Goal: Task Accomplishment & Management: Manage account settings

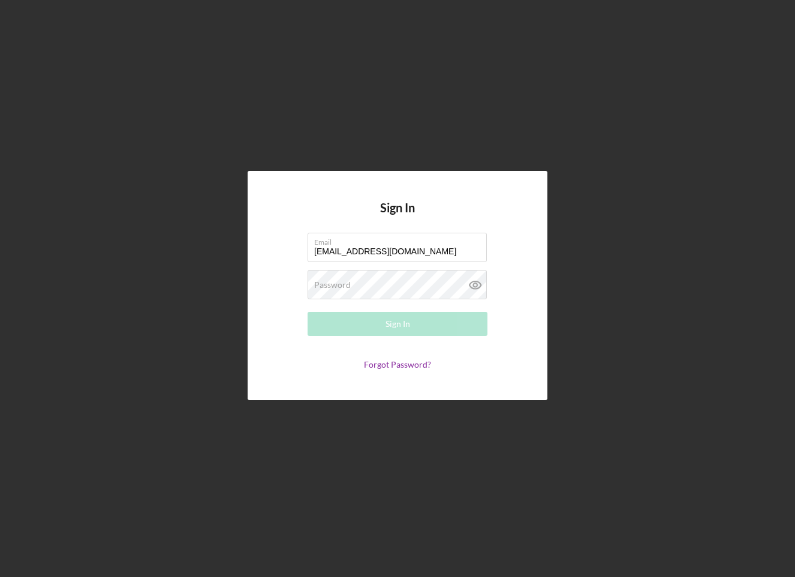
type input "[EMAIL_ADDRESS][DOMAIN_NAME]"
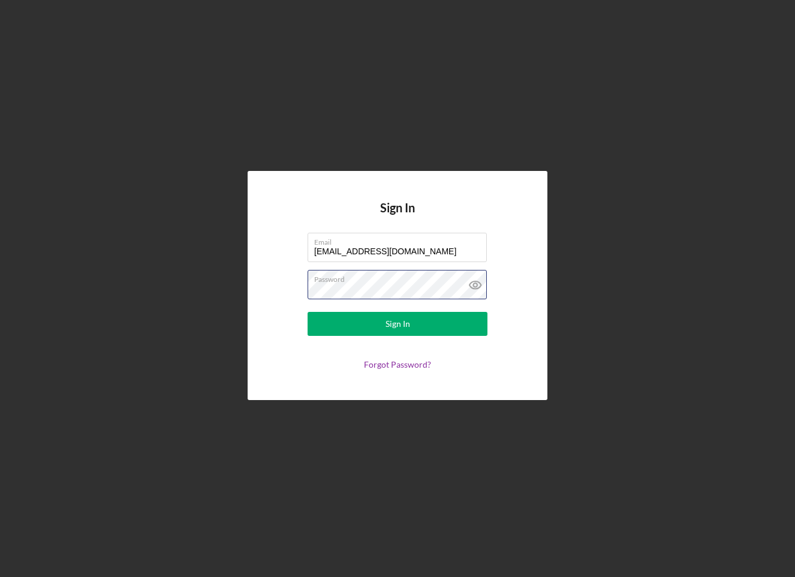
click at [398, 324] on button "Sign In" at bounding box center [398, 324] width 180 height 24
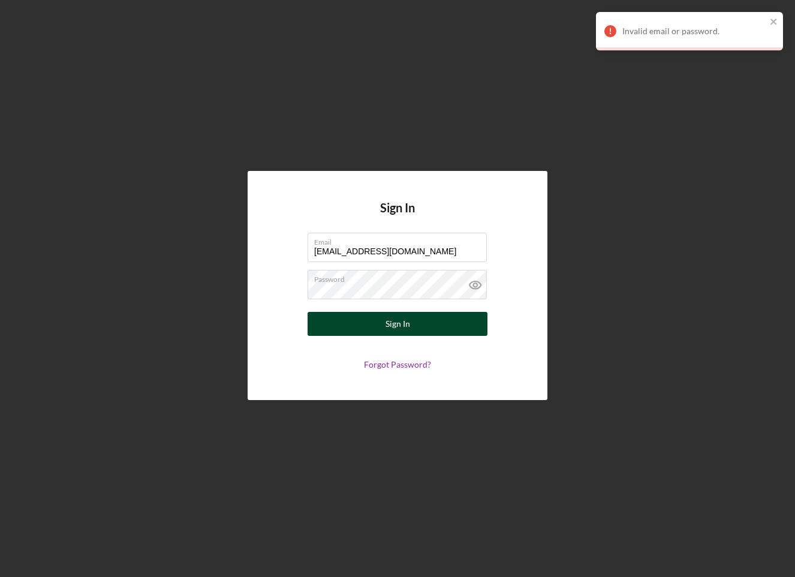
click at [414, 312] on form "Email [EMAIL_ADDRESS][DOMAIN_NAME] Password Sign In Forgot Password?" at bounding box center [398, 301] width 240 height 137
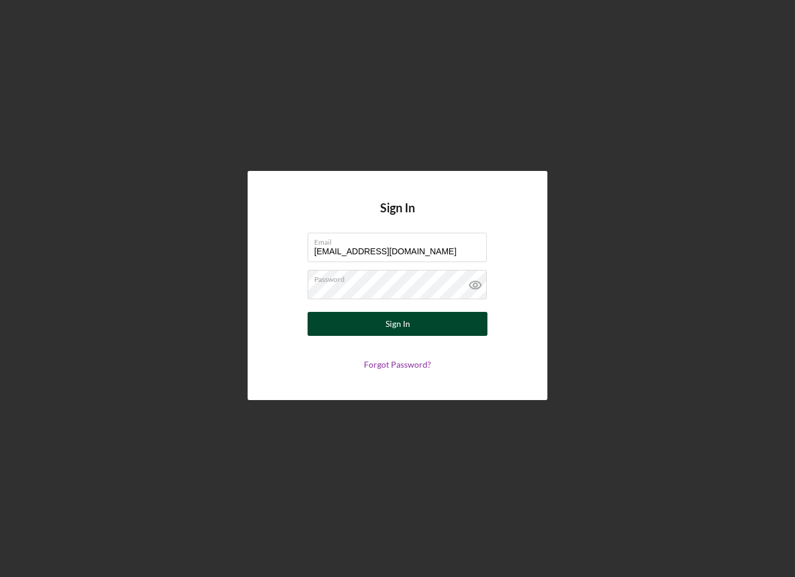
click at [415, 317] on button "Sign In" at bounding box center [398, 324] width 180 height 24
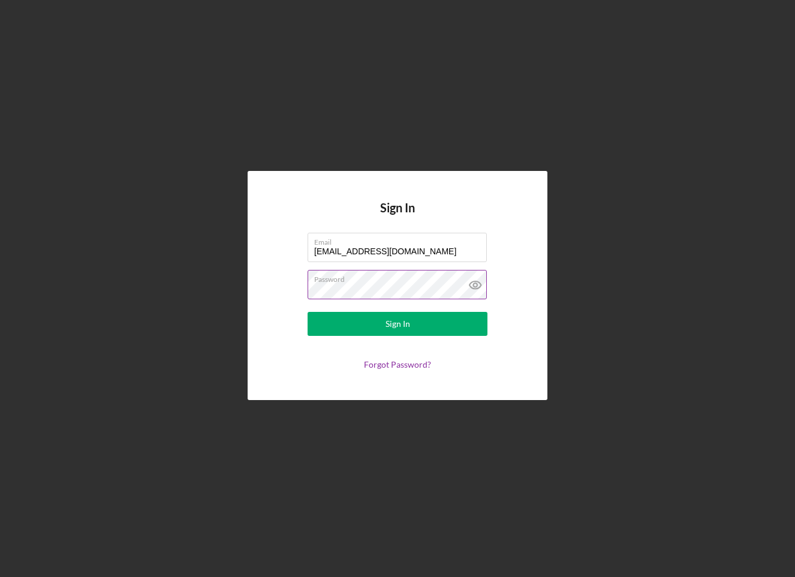
click at [398, 324] on button "Sign In" at bounding box center [398, 324] width 180 height 24
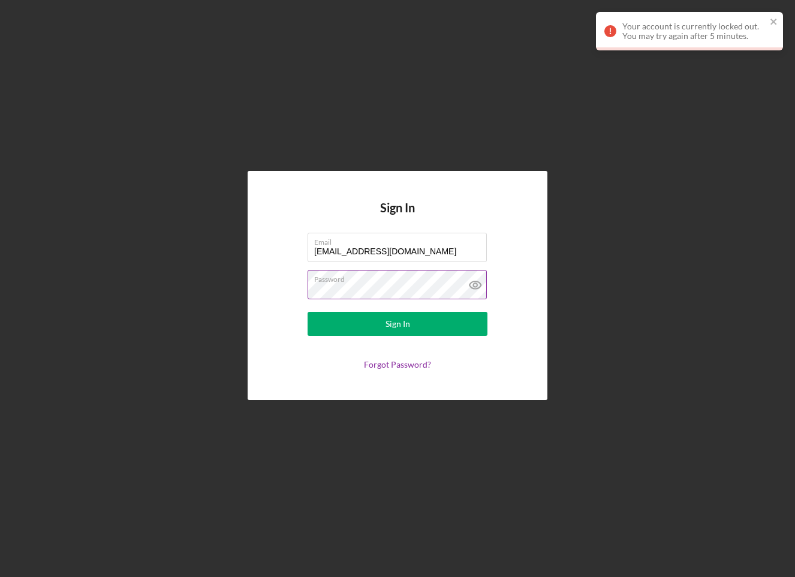
click at [398, 324] on button "Sign In" at bounding box center [398, 324] width 180 height 24
